Goal: Task Accomplishment & Management: Complete application form

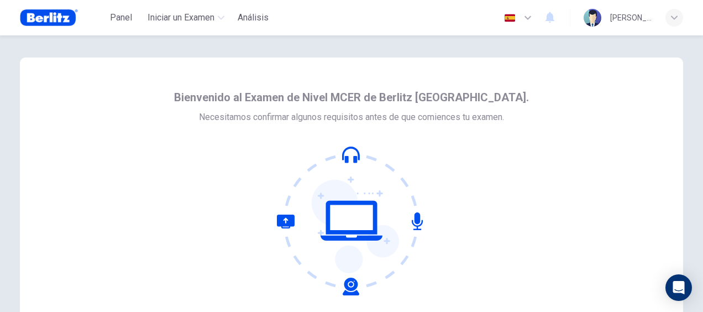
click at [610, 137] on div "Bienvenido al Examen de Nivel MCER de Berlitz [GEOGRAPHIC_DATA]. Necesitamos co…" at bounding box center [351, 189] width 663 height 265
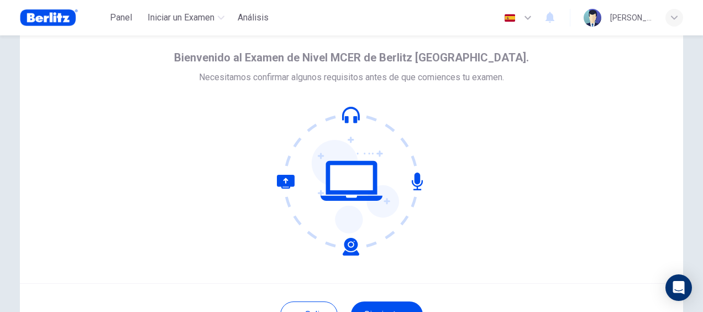
scroll to position [111, 0]
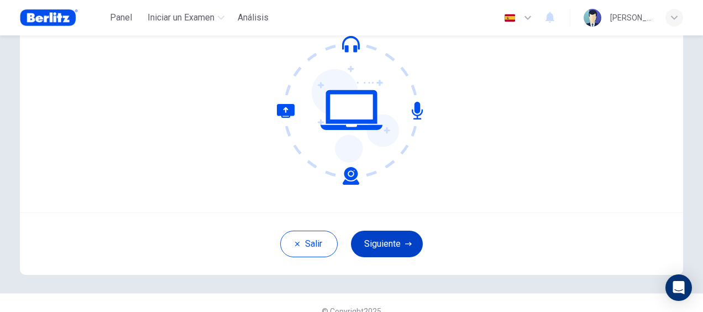
click at [390, 252] on button "Siguiente" at bounding box center [387, 244] width 72 height 27
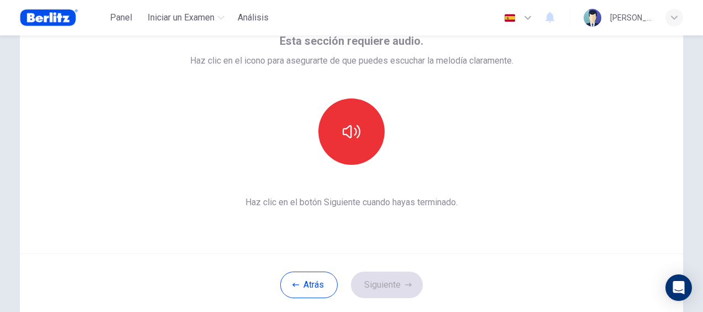
scroll to position [0, 0]
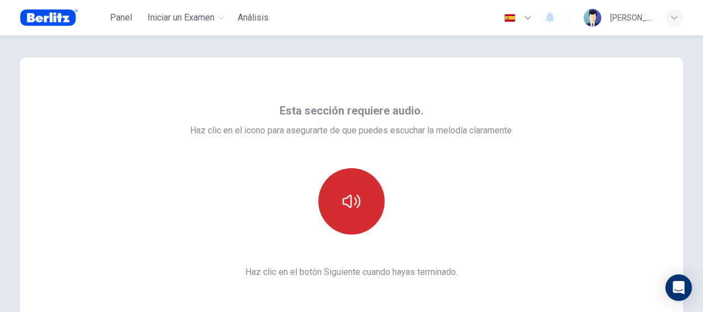
click at [348, 218] on button "button" at bounding box center [351, 201] width 66 height 66
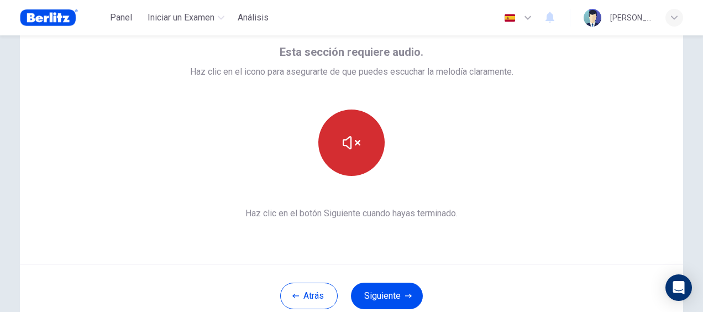
scroll to position [111, 0]
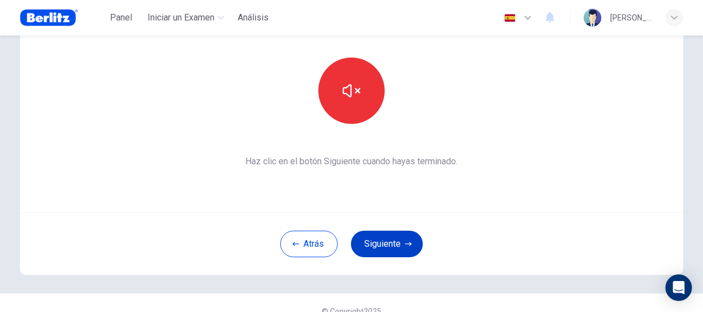
click at [384, 242] on button "Siguiente" at bounding box center [387, 244] width 72 height 27
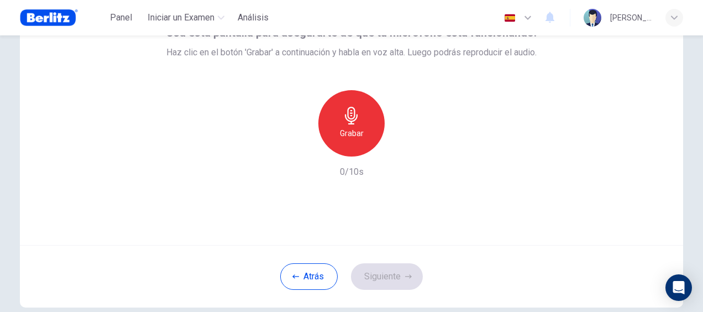
scroll to position [55, 0]
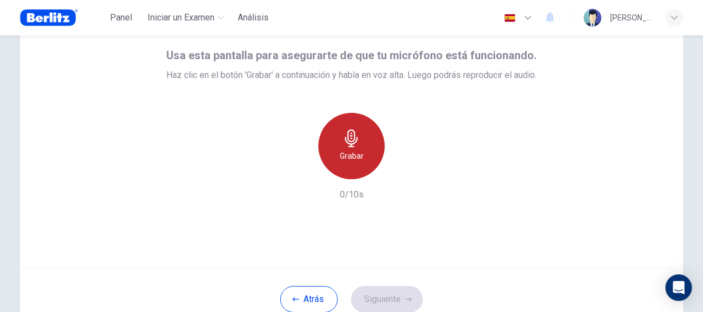
click at [354, 170] on div "Grabar" at bounding box center [351, 146] width 66 height 66
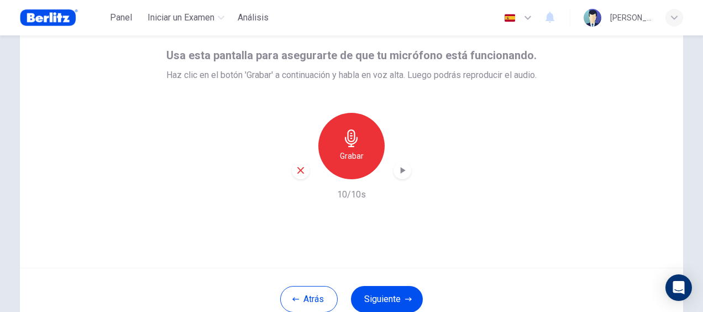
click at [404, 163] on div "button" at bounding box center [403, 170] width 18 height 18
click at [399, 299] on button "Siguiente" at bounding box center [387, 299] width 72 height 27
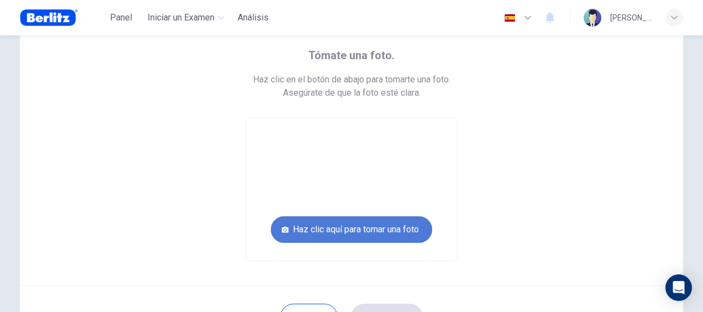
click at [407, 236] on button "Haz clic aquí para tomar una foto" at bounding box center [351, 229] width 161 height 27
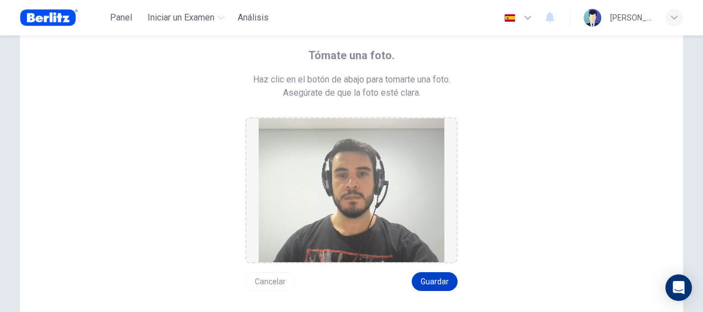
click at [440, 275] on button "Guardar" at bounding box center [435, 281] width 46 height 19
click at [281, 284] on button "Cancelar" at bounding box center [270, 281] width 50 height 19
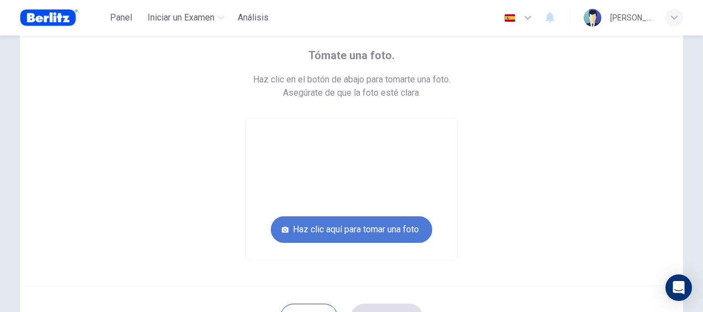
click at [325, 239] on button "Haz clic aquí para tomar una foto" at bounding box center [351, 229] width 161 height 27
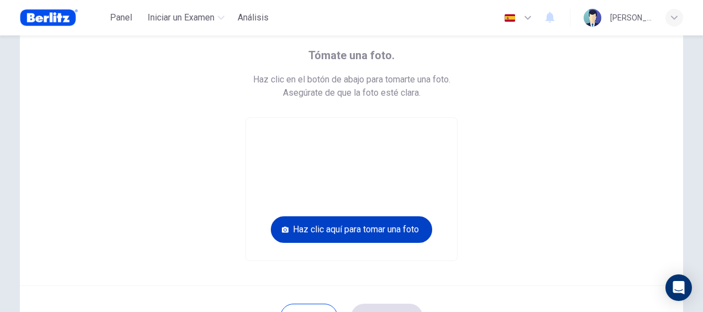
click at [342, 231] on button "Haz clic aquí para tomar una foto" at bounding box center [351, 229] width 161 height 27
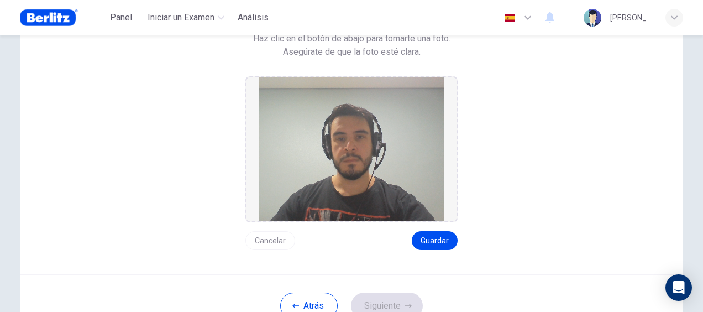
scroll to position [64, 0]
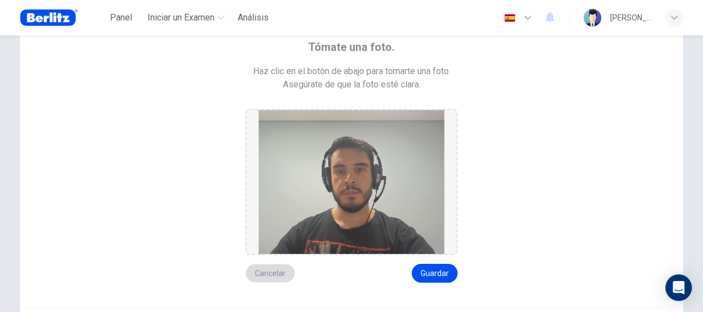
click at [274, 264] on button "Cancelar" at bounding box center [270, 273] width 50 height 19
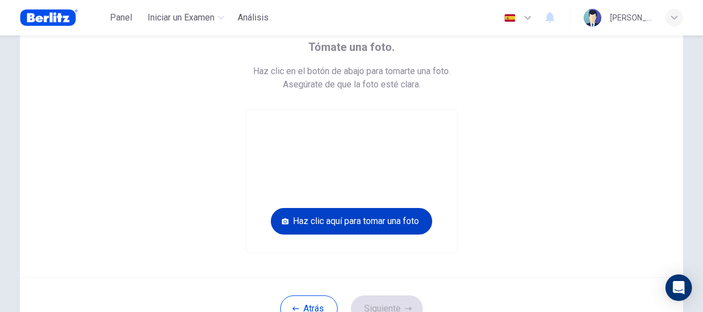
click at [385, 226] on button "Haz clic aquí para tomar una foto" at bounding box center [351, 221] width 161 height 27
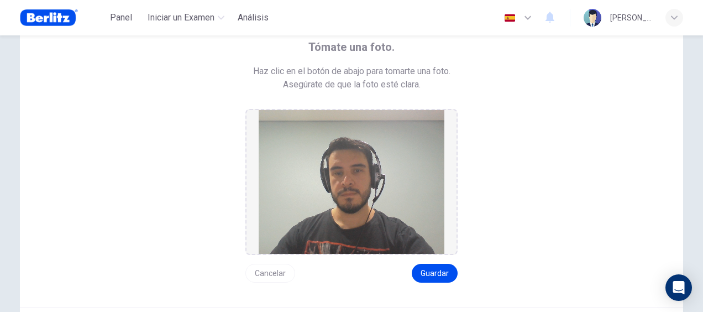
click at [276, 274] on button "Cancelar" at bounding box center [270, 273] width 50 height 19
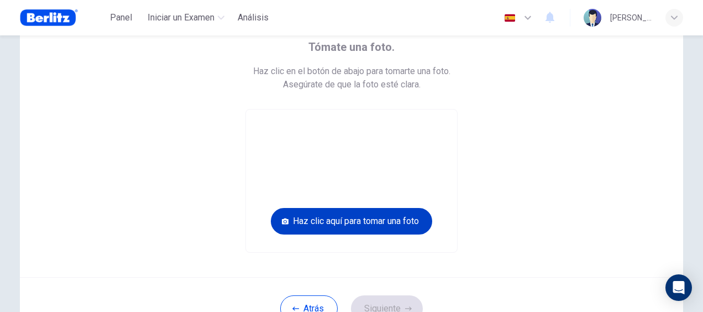
click at [355, 219] on button "Haz clic aquí para tomar una foto" at bounding box center [351, 221] width 161 height 27
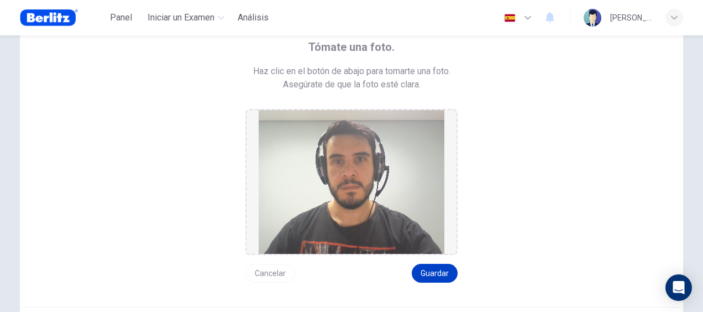
click at [428, 278] on button "Guardar" at bounding box center [435, 273] width 46 height 19
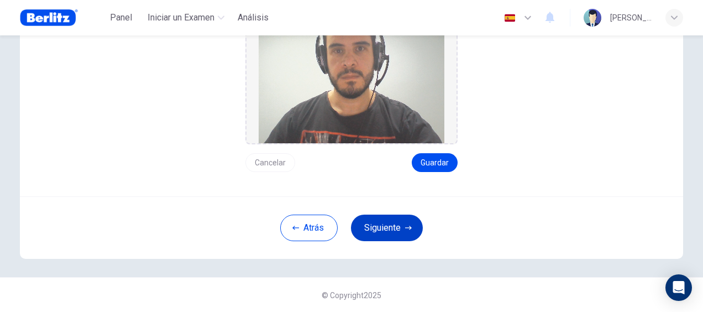
click at [387, 229] on button "Siguiente" at bounding box center [387, 228] width 72 height 27
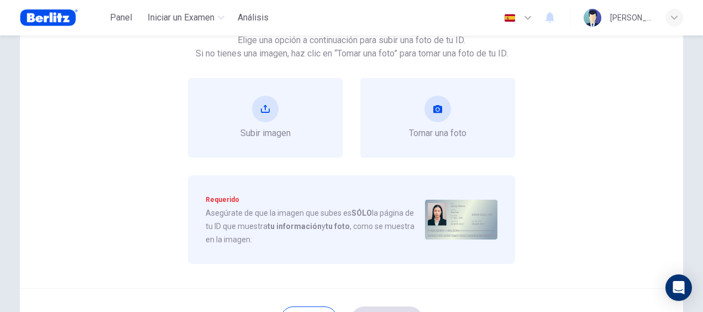
scroll to position [64, 0]
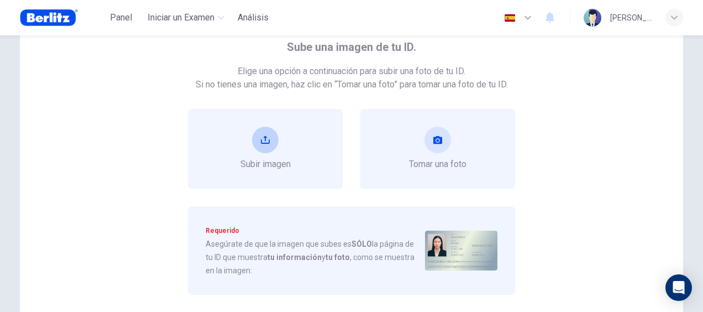
click at [268, 159] on span "Subir imagen" at bounding box center [265, 164] width 50 height 13
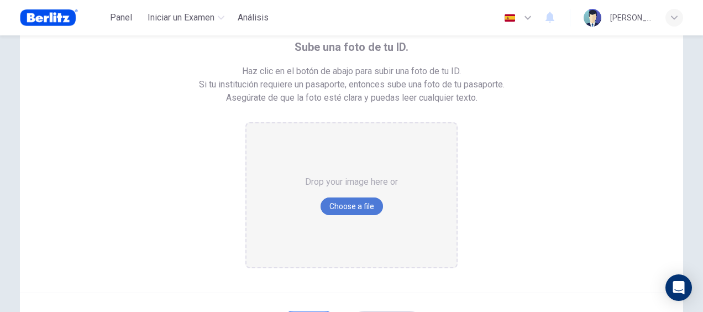
click at [333, 207] on button "Choose a file" at bounding box center [352, 206] width 62 height 18
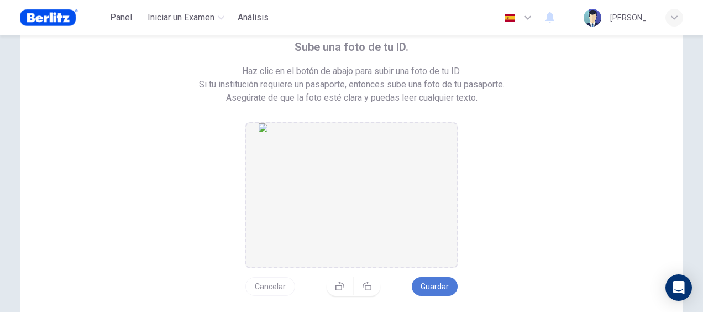
click at [426, 284] on button "Guardar" at bounding box center [435, 286] width 46 height 19
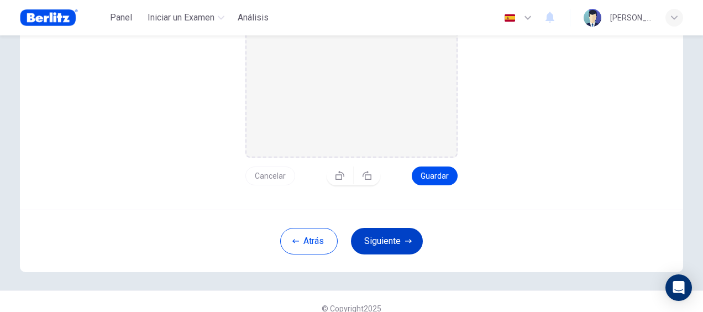
click at [402, 234] on button "Siguiente" at bounding box center [387, 241] width 72 height 27
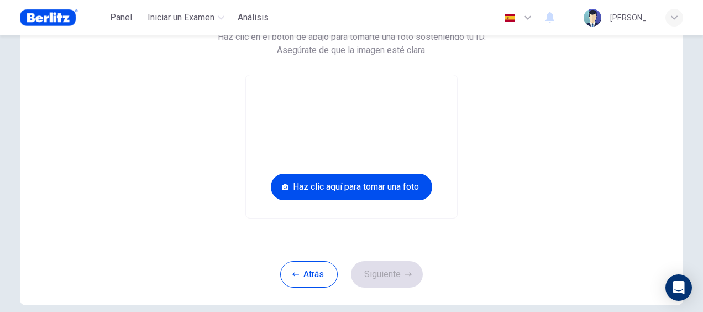
scroll to position [34, 0]
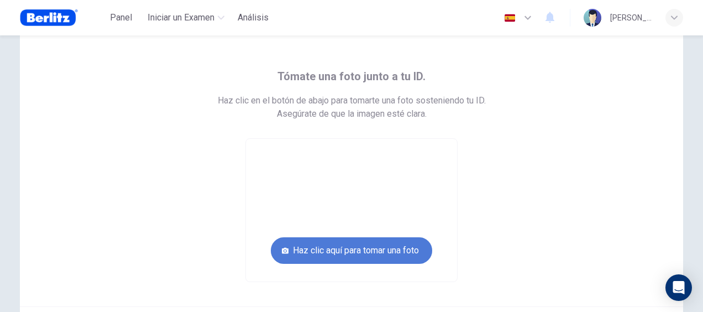
click at [386, 250] on button "Haz clic aquí para tomar una foto" at bounding box center [351, 250] width 161 height 27
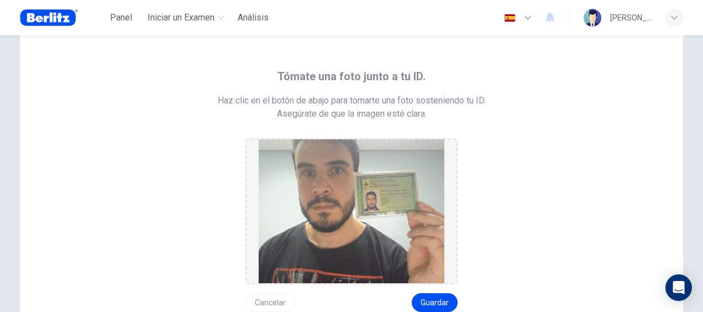
click at [112, 123] on div "Tómate una foto junto a tu ID. Haz clic en el botón de abajo para tomarte una f…" at bounding box center [351, 189] width 547 height 244
click at [431, 296] on button "Guardar" at bounding box center [435, 302] width 46 height 19
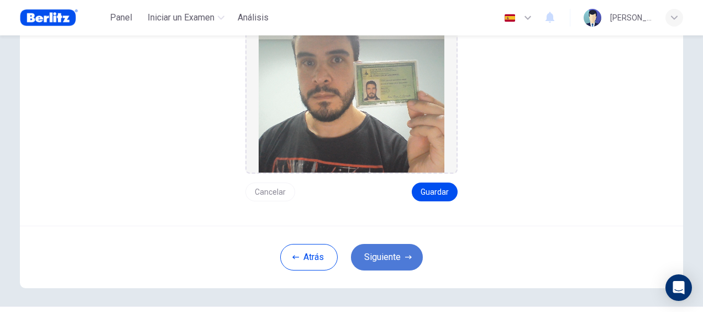
click at [399, 252] on button "Siguiente" at bounding box center [387, 257] width 72 height 27
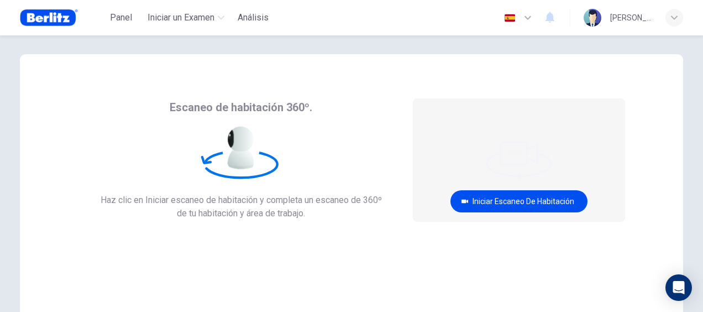
scroll to position [0, 0]
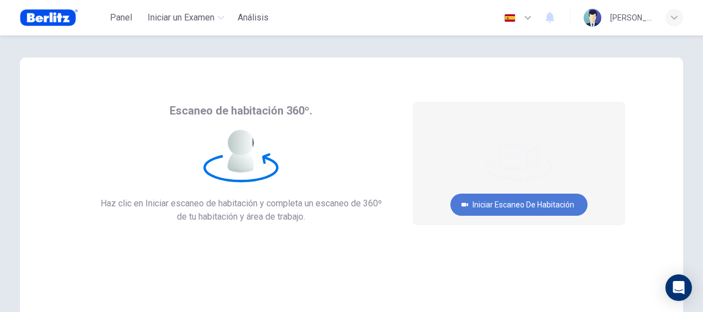
click at [529, 213] on button "Iniciar escaneo de habitación" at bounding box center [519, 204] width 137 height 22
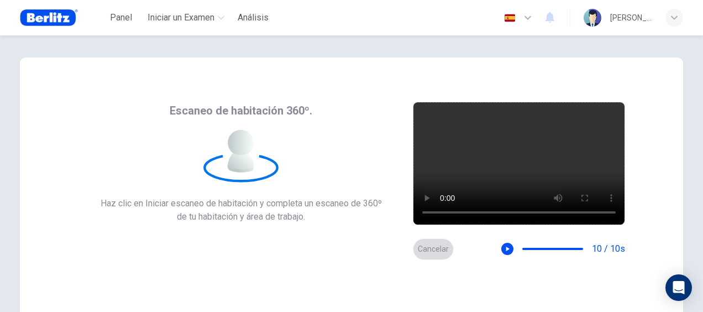
click at [431, 247] on button "Cancelar" at bounding box center [433, 249] width 41 height 22
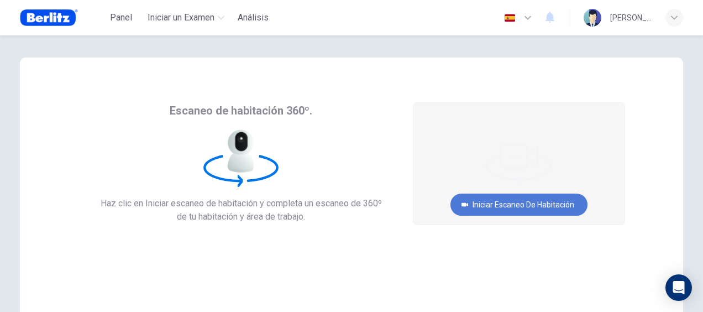
click at [503, 199] on button "Iniciar escaneo de habitación" at bounding box center [519, 204] width 137 height 22
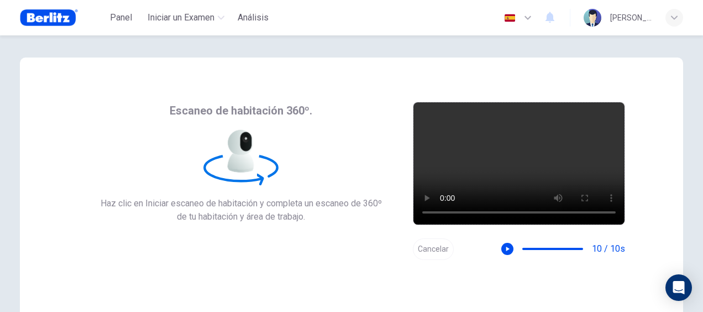
scroll to position [127, 0]
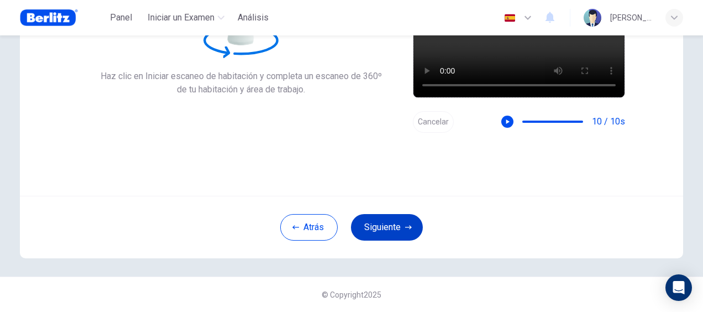
click at [392, 234] on button "Siguiente" at bounding box center [387, 227] width 72 height 27
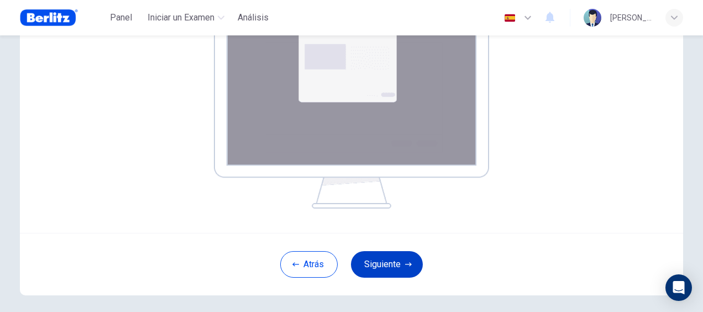
scroll to position [240, 0]
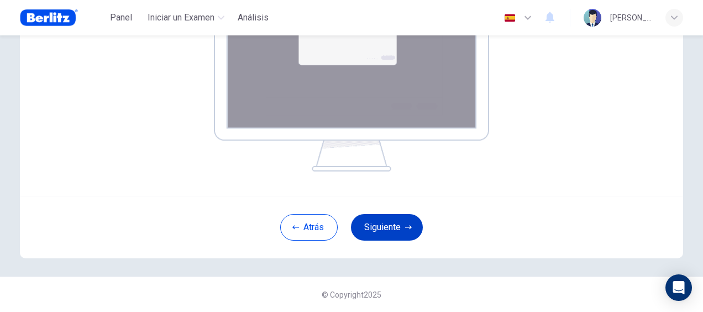
click at [410, 232] on button "Siguiente" at bounding box center [387, 227] width 72 height 27
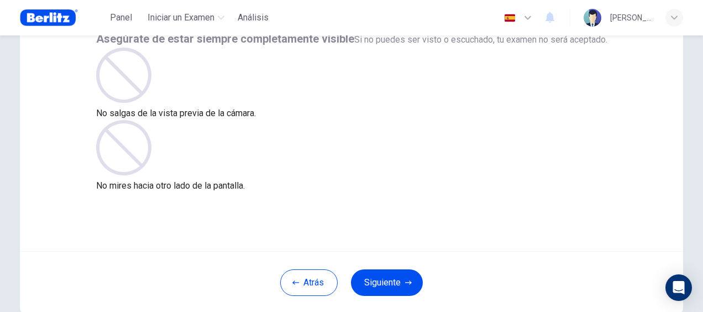
scroll to position [127, 0]
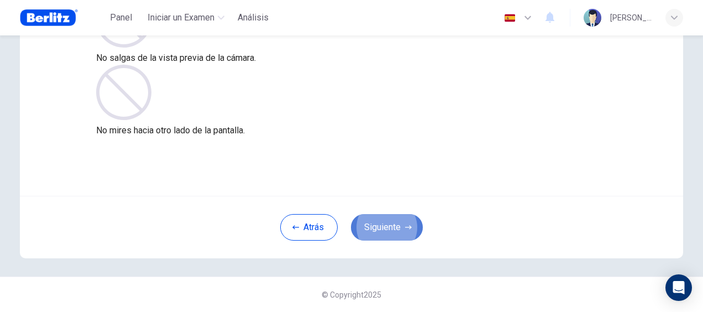
click at [402, 217] on button "Siguiente" at bounding box center [387, 227] width 72 height 27
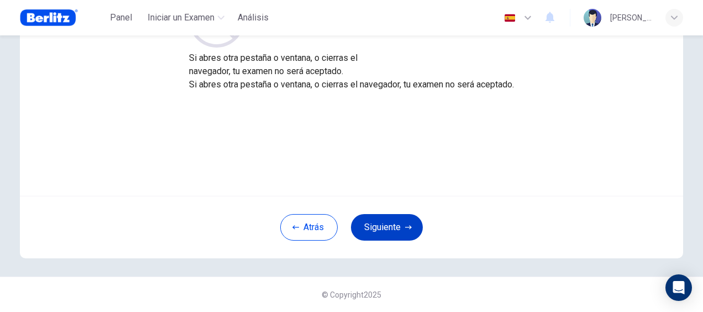
click at [395, 227] on button "Siguiente" at bounding box center [387, 227] width 72 height 27
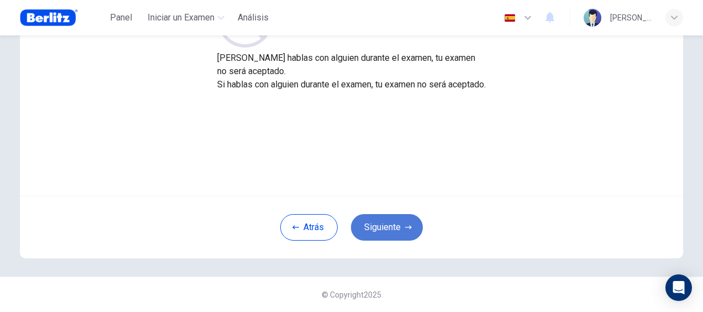
click at [399, 227] on button "Siguiente" at bounding box center [387, 227] width 72 height 27
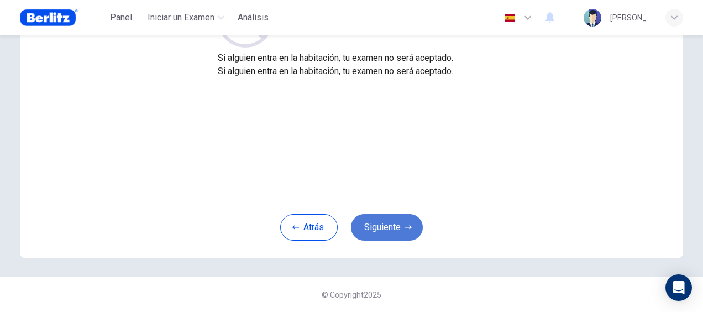
click at [387, 223] on button "Siguiente" at bounding box center [387, 227] width 72 height 27
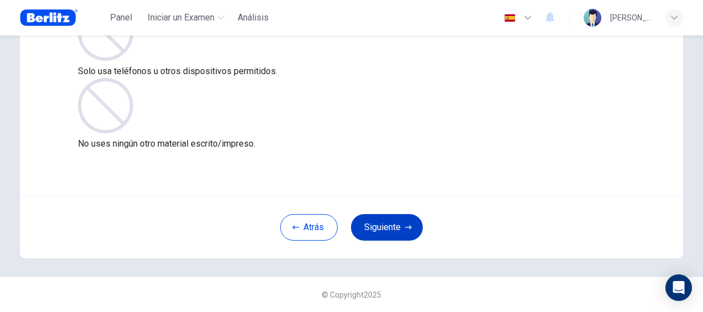
click at [386, 223] on button "Siguiente" at bounding box center [387, 227] width 72 height 27
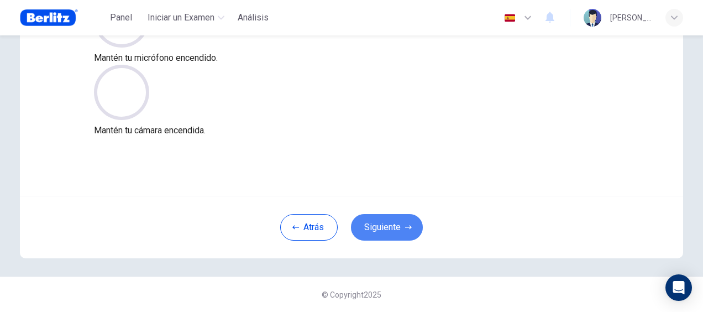
click at [384, 227] on button "Siguiente" at bounding box center [387, 227] width 72 height 27
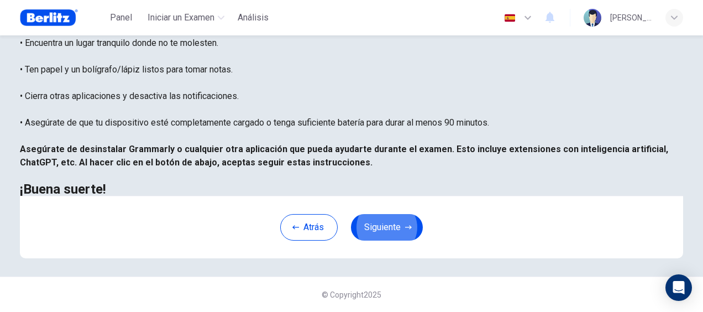
scroll to position [268, 0]
click at [402, 222] on button "Siguiente" at bounding box center [387, 227] width 72 height 27
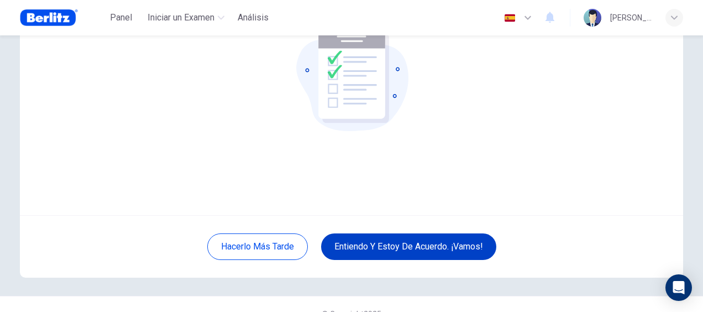
scroll to position [127, 0]
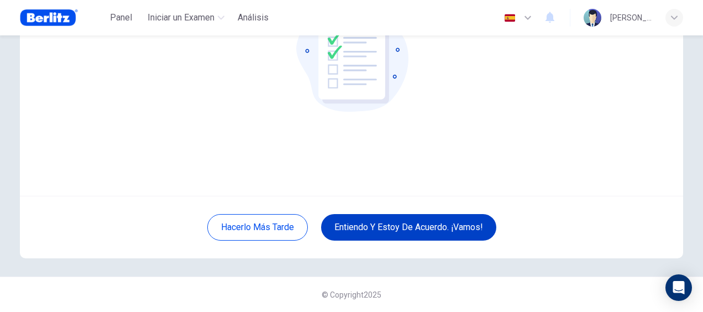
click at [396, 228] on button "Entiendo y estoy de acuerdo. ¡Vamos!" at bounding box center [408, 227] width 175 height 27
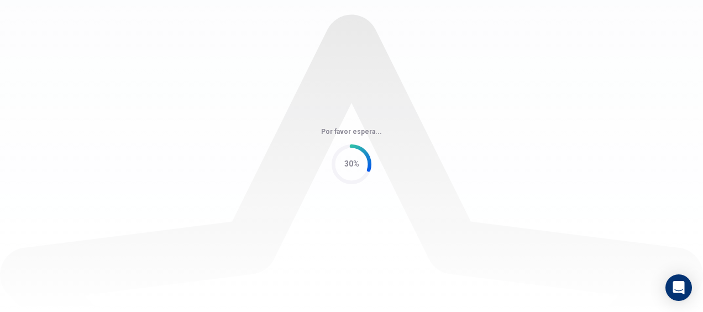
click at [399, 137] on div "Por favor espera... 30%" at bounding box center [351, 156] width 703 height 312
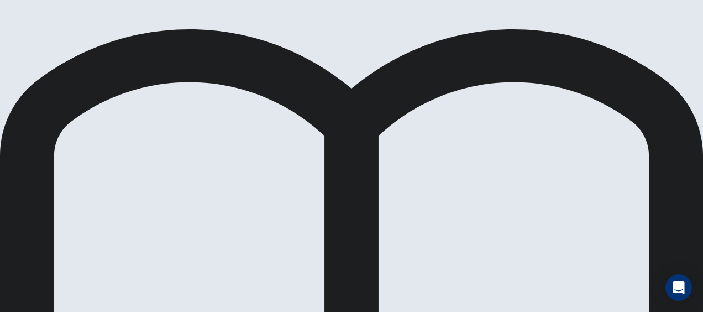
scroll to position [237, 0]
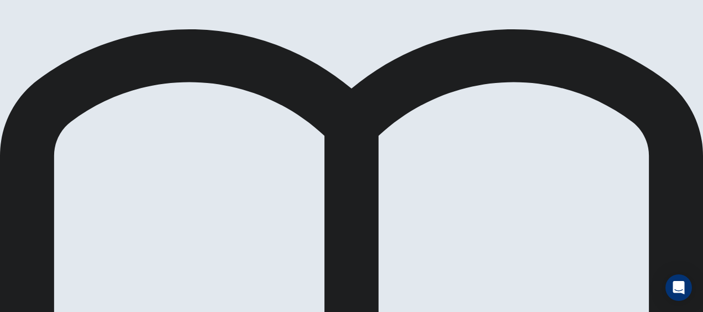
scroll to position [20, 0]
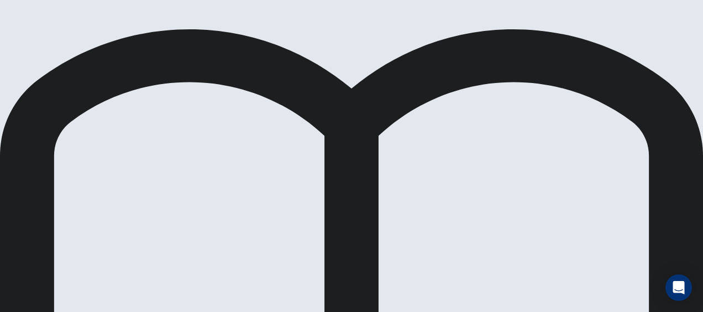
scroll to position [20, 0]
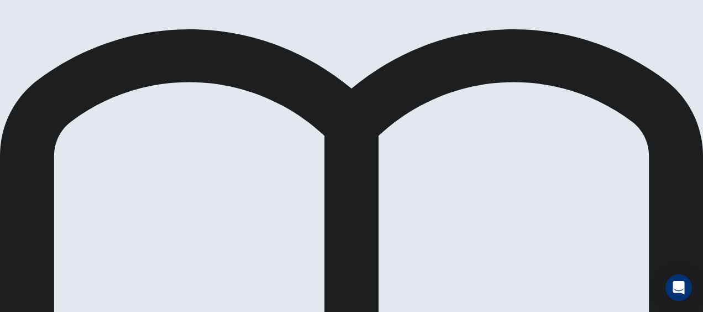
scroll to position [20, 0]
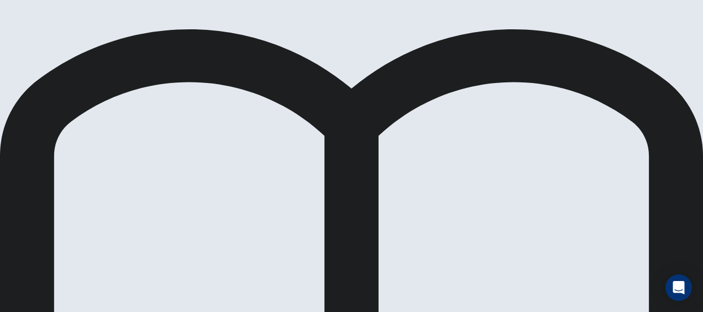
drag, startPoint x: 155, startPoint y: 226, endPoint x: 353, endPoint y: 205, distance: 199.0
drag, startPoint x: 130, startPoint y: 246, endPoint x: 342, endPoint y: 218, distance: 214.2
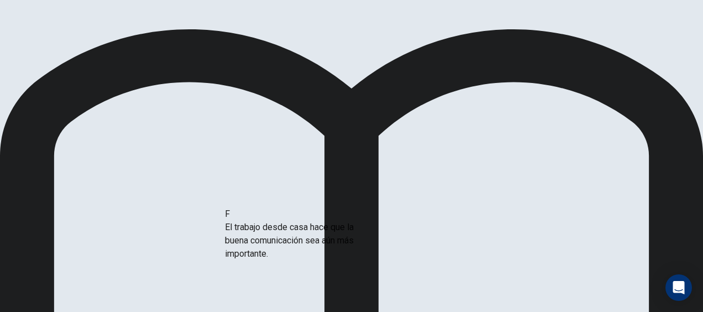
drag, startPoint x: 128, startPoint y: 226, endPoint x: 328, endPoint y: 237, distance: 199.9
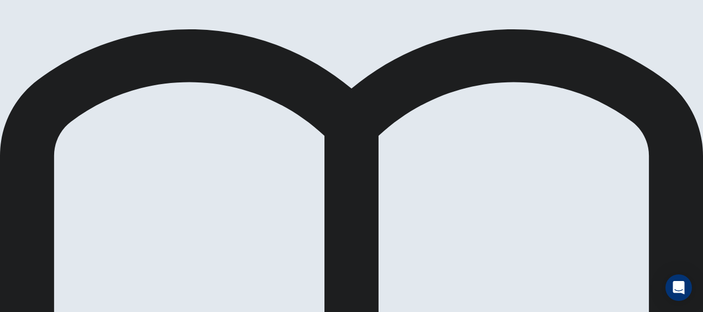
scroll to position [221, 0]
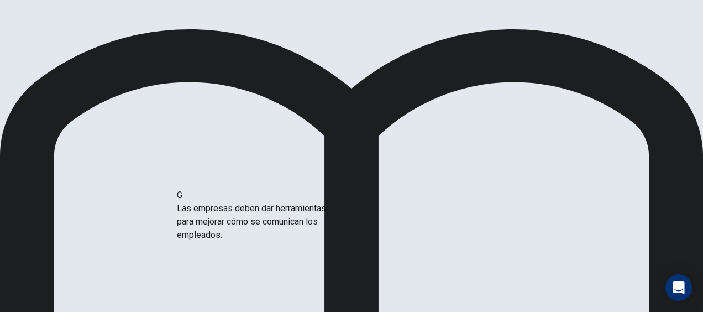
drag, startPoint x: 155, startPoint y: 238, endPoint x: 337, endPoint y: 233, distance: 182.0
drag, startPoint x: 185, startPoint y: 240, endPoint x: 360, endPoint y: 234, distance: 175.9
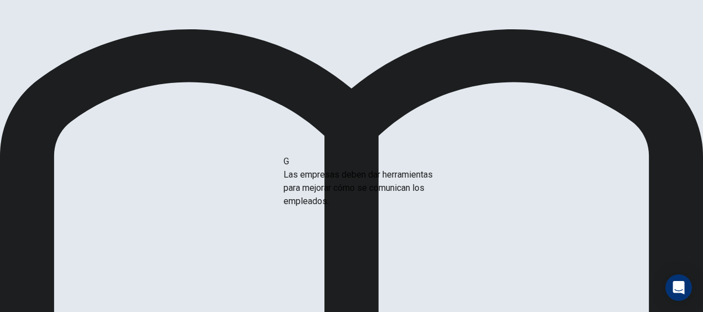
drag, startPoint x: 102, startPoint y: 247, endPoint x: 388, endPoint y: 201, distance: 290.1
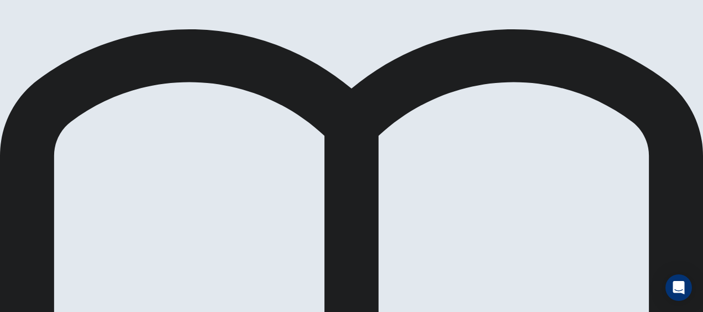
scroll to position [55, 0]
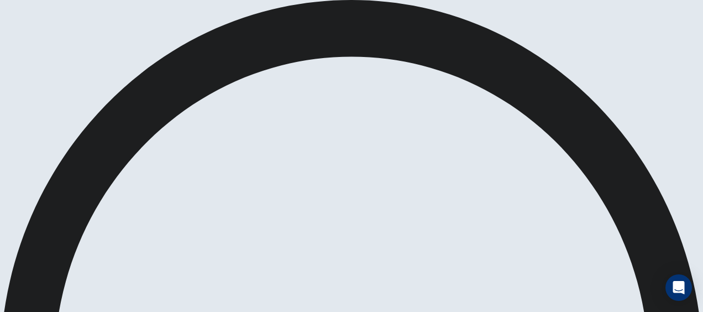
scroll to position [221, 0]
click at [703, 64] on span at bounding box center [713, 64] width 0 height 0
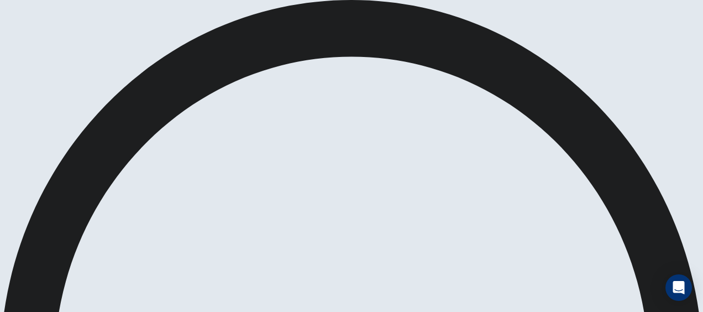
scroll to position [293, 0]
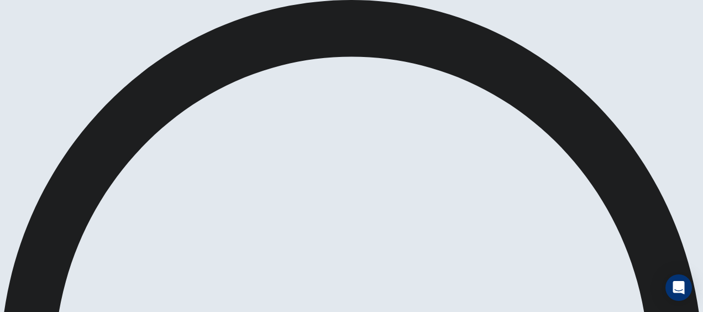
scroll to position [55, 0]
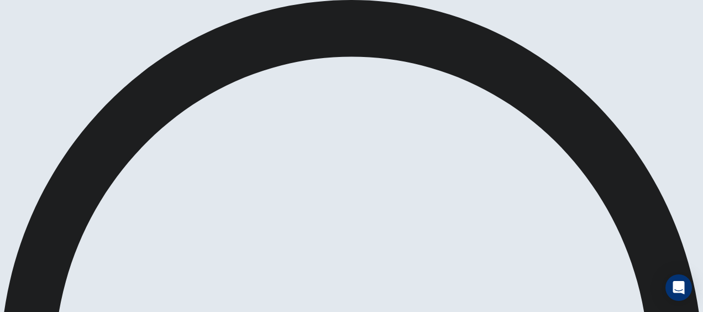
scroll to position [111, 0]
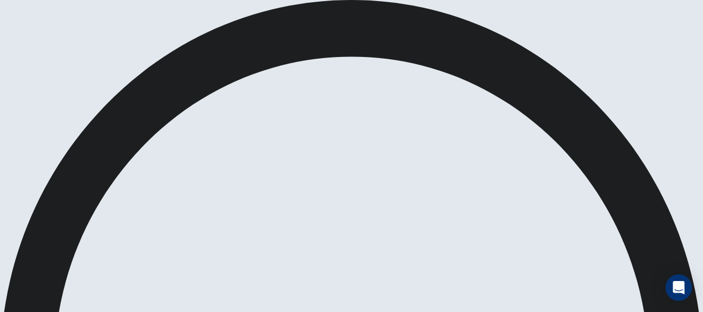
scroll to position [111, 0]
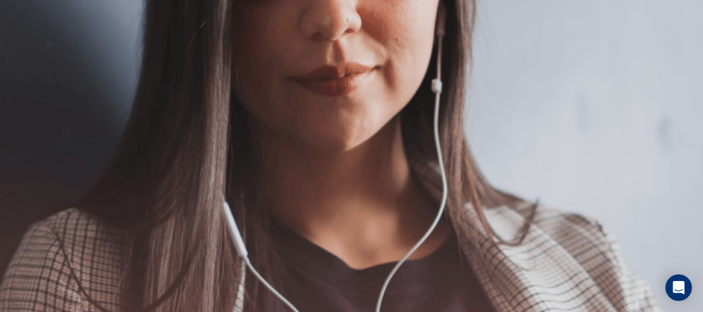
scroll to position [0, 0]
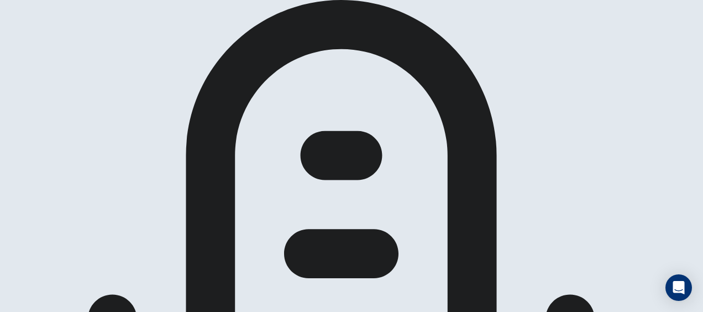
scroll to position [336, 0]
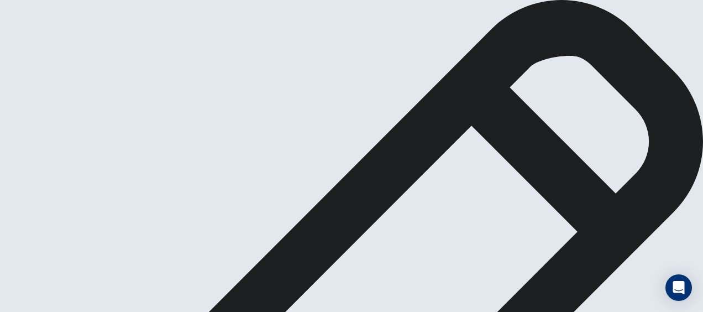
type textarea "**********"
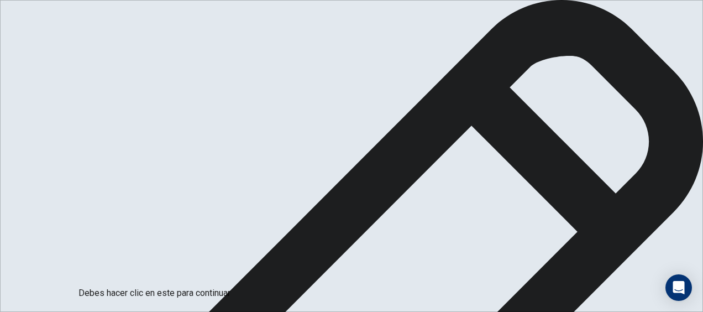
scroll to position [111, 0]
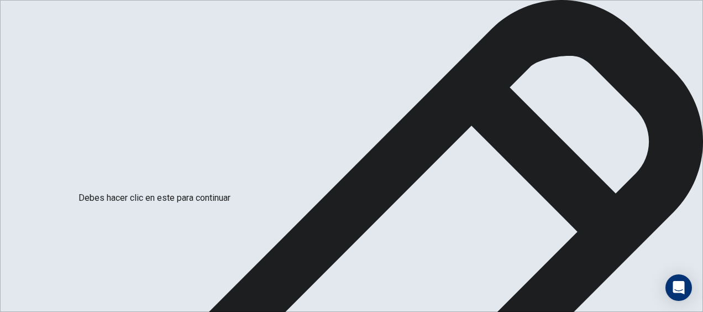
drag, startPoint x: 265, startPoint y: 209, endPoint x: 253, endPoint y: 211, distance: 12.4
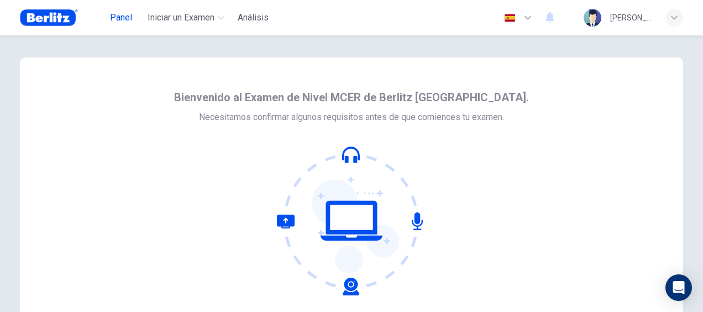
click at [128, 17] on span "Panel" at bounding box center [121, 17] width 22 height 13
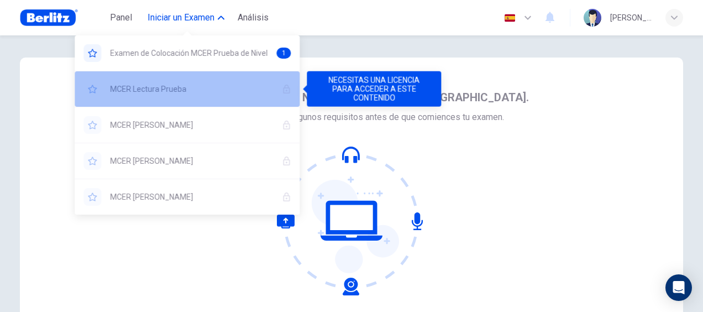
click at [174, 86] on span "MCER Lectura Prueba" at bounding box center [191, 88] width 163 height 13
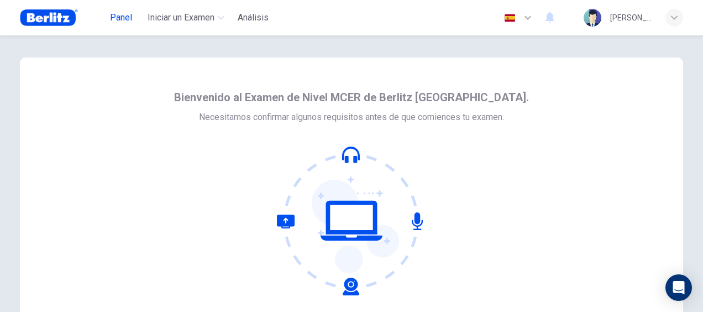
click at [116, 21] on span "Panel" at bounding box center [121, 17] width 22 height 13
